Goal: Information Seeking & Learning: Learn about a topic

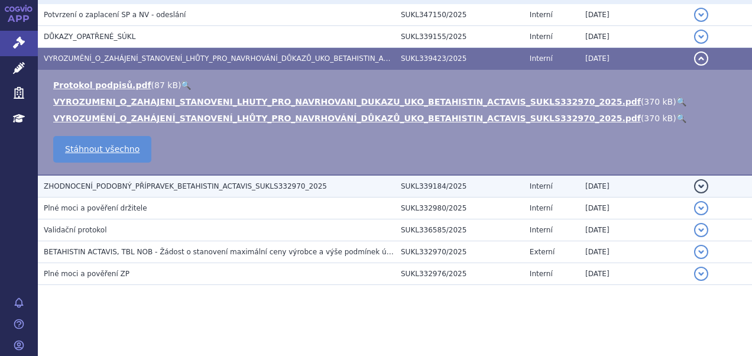
click at [138, 187] on span "ZHODNOCENÍ_PODOBNÝ_PŘÍPRAVEK_BETAHISTIN_ACTAVIS_SUKLS332970_2025" at bounding box center [185, 186] width 283 height 8
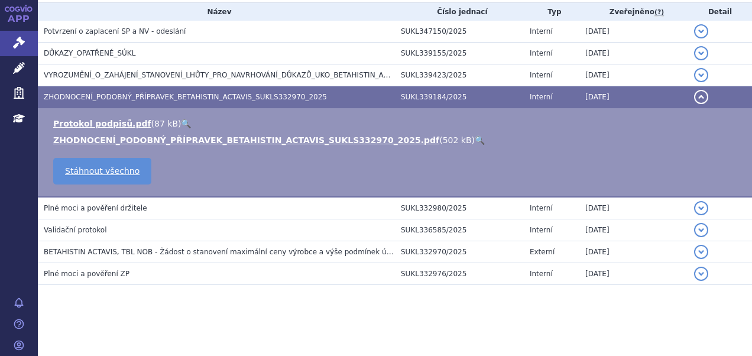
scroll to position [285, 0]
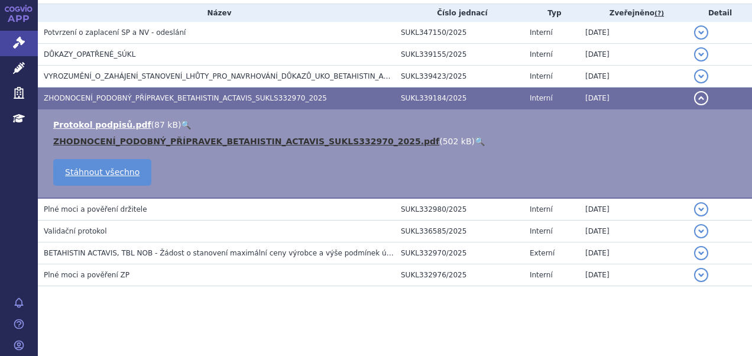
click at [147, 136] on link "ZHODNOCENÍ_PODOBNÝ_PŘÍPRAVEK_BETAHISTIN_ACTAVIS_SUKLS332970_2025.pdf" at bounding box center [246, 140] width 386 height 9
